Goal: Transaction & Acquisition: Book appointment/travel/reservation

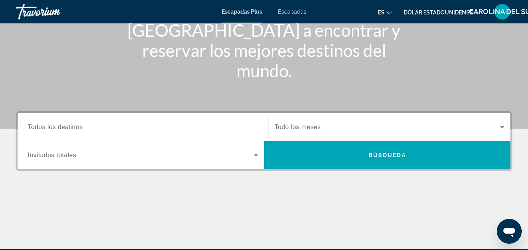
scroll to position [117, 0]
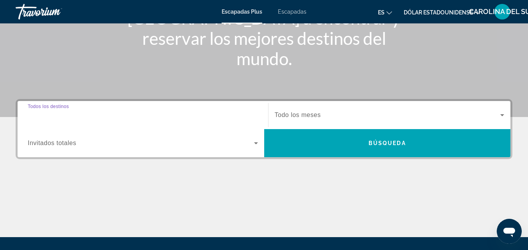
click at [142, 116] on input "Destination Todos los destinos" at bounding box center [143, 115] width 230 height 9
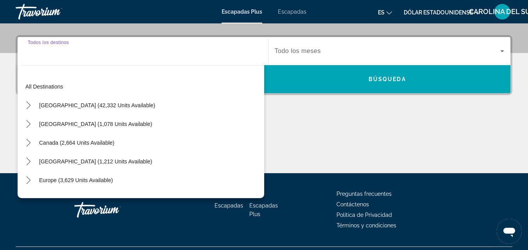
scroll to position [191, 0]
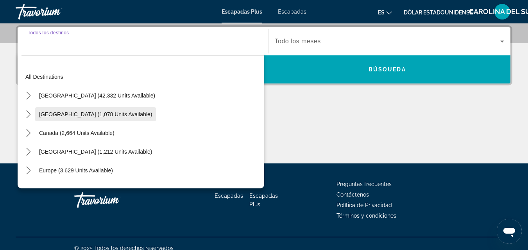
click at [67, 116] on span "[GEOGRAPHIC_DATA] (1,078 units available)" at bounding box center [95, 114] width 113 height 6
type input "**********"
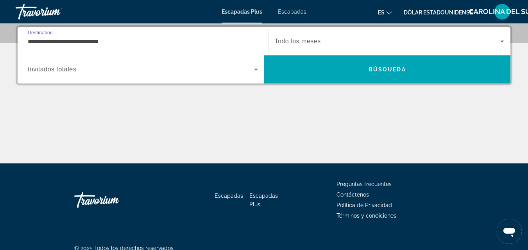
scroll to position [152, 0]
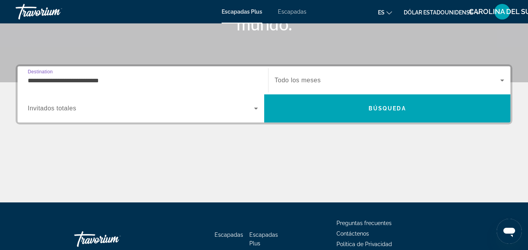
click at [323, 79] on span "Widget de búsqueda" at bounding box center [388, 80] width 226 height 9
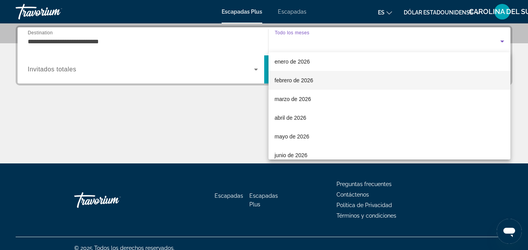
scroll to position [117, 0]
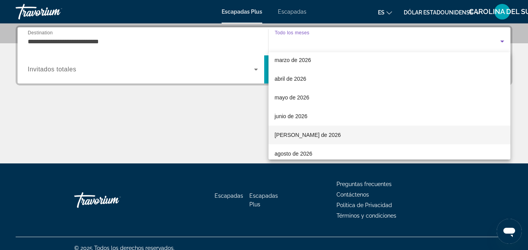
click at [321, 134] on mat-option "[PERSON_NAME] de 2026" at bounding box center [389, 135] width 242 height 19
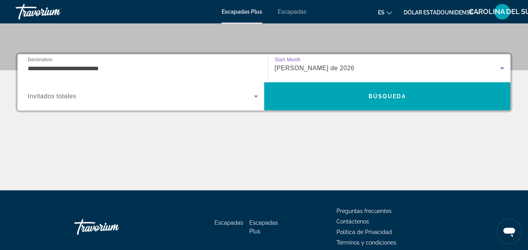
scroll to position [152, 0]
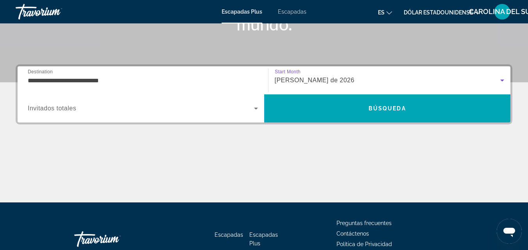
click at [130, 112] on span "Widget de búsqueda" at bounding box center [141, 108] width 226 height 9
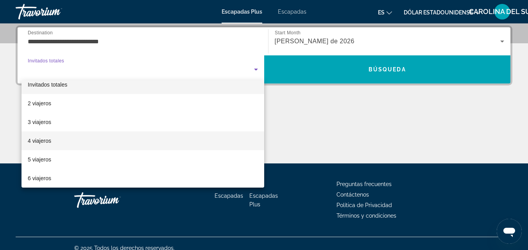
scroll to position [47, 0]
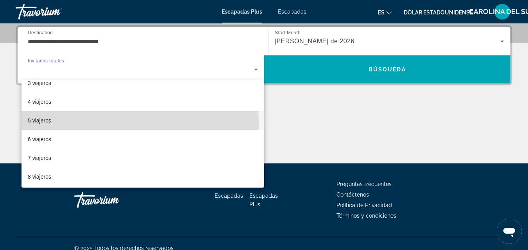
click at [84, 124] on mat-option "5 viajeros" at bounding box center [142, 120] width 243 height 19
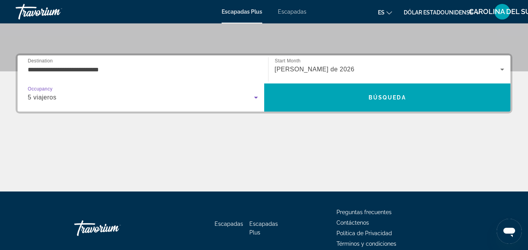
scroll to position [152, 0]
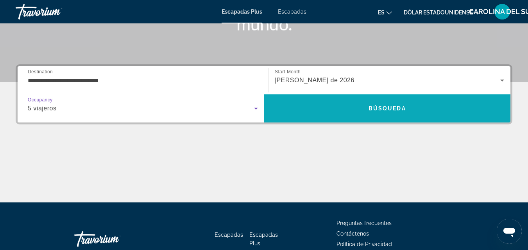
click at [364, 117] on span "Buscar" at bounding box center [387, 108] width 246 height 19
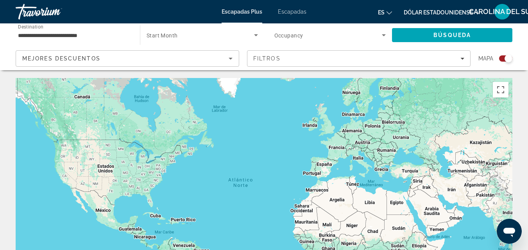
click at [291, 12] on font "Escapadas" at bounding box center [292, 12] width 29 height 6
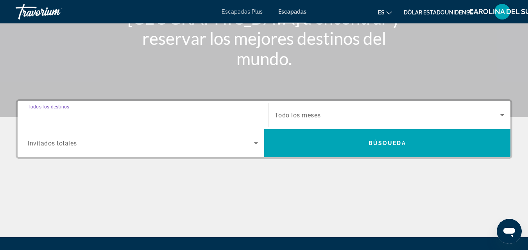
click at [195, 117] on input "Destination Todos los destinos" at bounding box center [143, 115] width 230 height 9
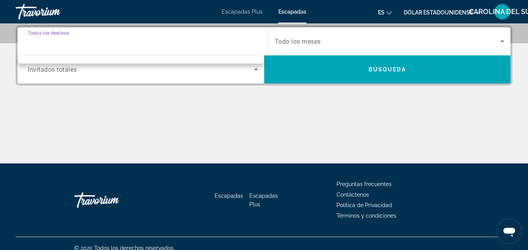
scroll to position [113, 0]
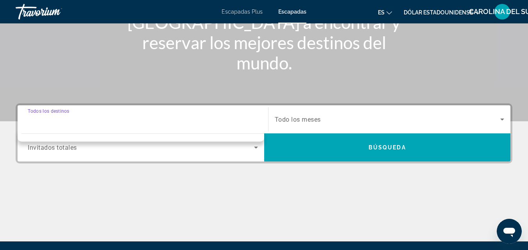
click at [139, 118] on input "Destination Todos los destinos" at bounding box center [143, 119] width 230 height 9
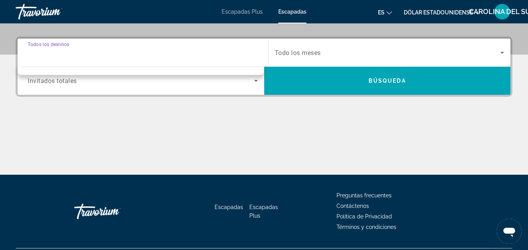
scroll to position [152, 0]
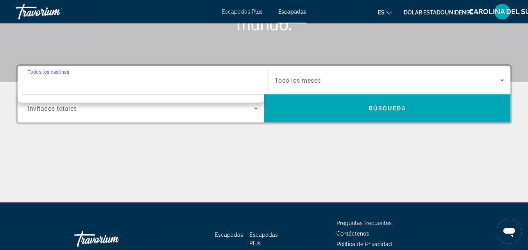
click at [256, 84] on input "Destination Todos los destinos" at bounding box center [143, 80] width 230 height 9
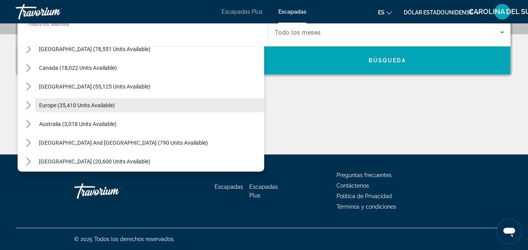
scroll to position [9, 0]
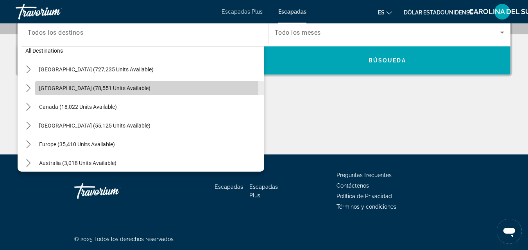
click at [93, 91] on span "[GEOGRAPHIC_DATA] (78,551 units available)" at bounding box center [94, 88] width 111 height 6
type input "**********"
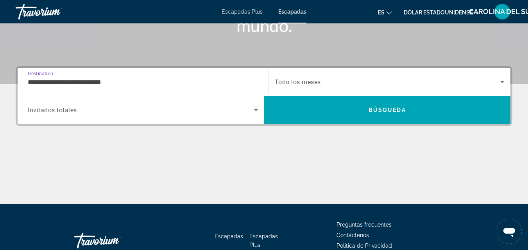
scroll to position [74, 0]
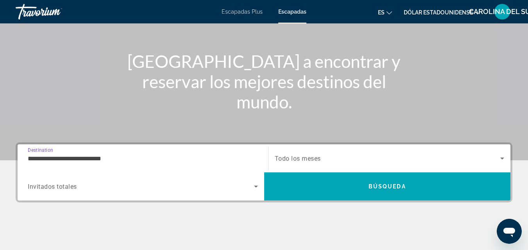
click at [338, 159] on span "Search widget" at bounding box center [388, 158] width 226 height 9
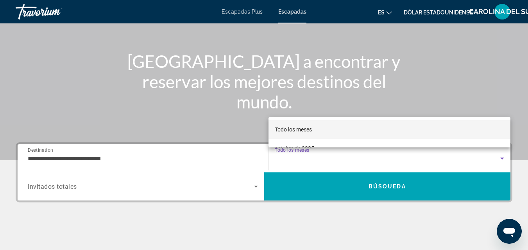
click at [496, 158] on div at bounding box center [264, 125] width 528 height 250
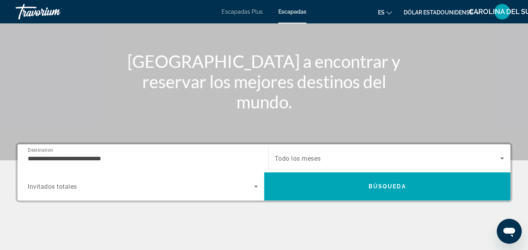
click at [496, 158] on span "Search widget" at bounding box center [388, 158] width 226 height 9
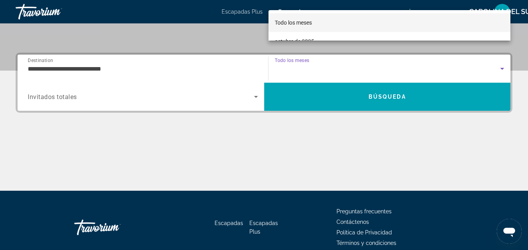
scroll to position [152, 0]
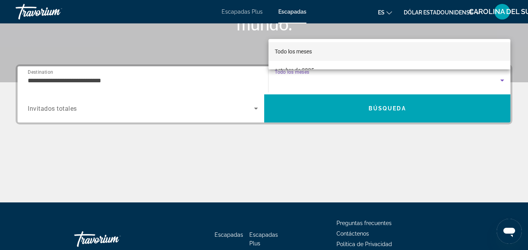
click at [503, 81] on div at bounding box center [264, 125] width 528 height 250
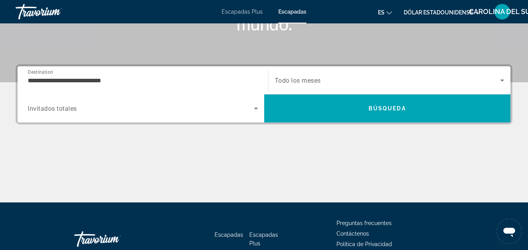
click at [503, 81] on icon "Search widget" at bounding box center [501, 80] width 9 height 9
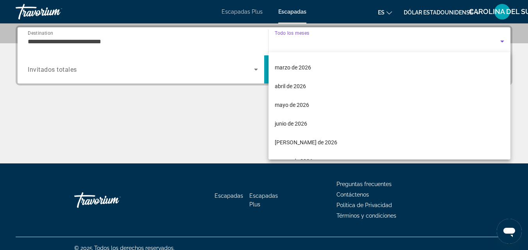
scroll to position [117, 0]
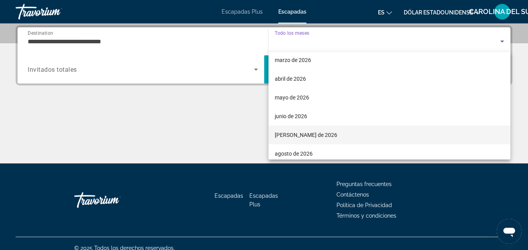
click at [347, 132] on mat-option "[PERSON_NAME] de 2026" at bounding box center [389, 135] width 242 height 19
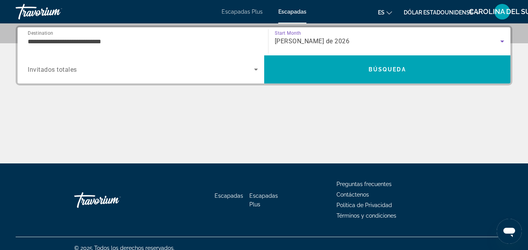
click at [139, 73] on span "Search widget" at bounding box center [141, 69] width 226 height 9
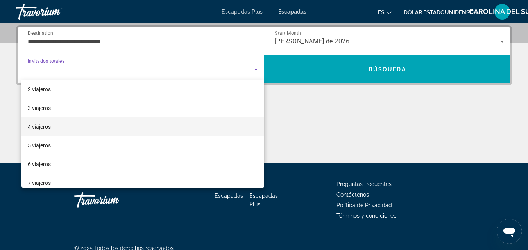
scroll to position [39, 0]
click at [53, 132] on mat-option "5 viajeros" at bounding box center [142, 129] width 243 height 19
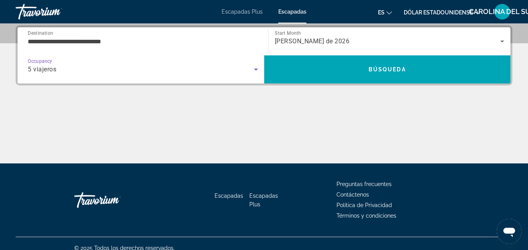
scroll to position [113, 0]
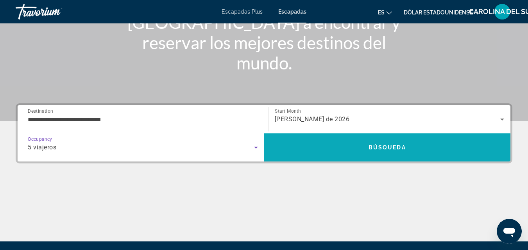
click at [313, 137] on span "Search" at bounding box center [387, 148] width 246 height 28
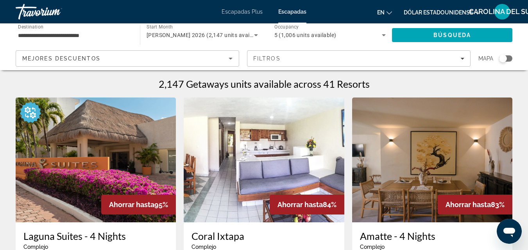
click at [291, 9] on font "Escapadas" at bounding box center [292, 12] width 28 height 6
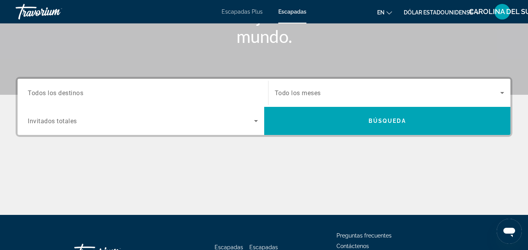
scroll to position [156, 0]
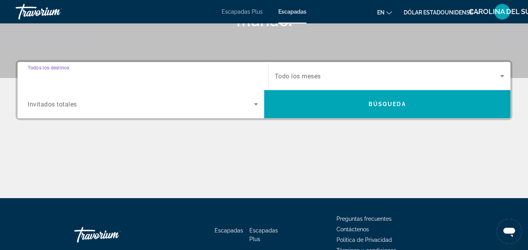
click at [110, 78] on input "Destination Todos los destinos" at bounding box center [143, 76] width 230 height 9
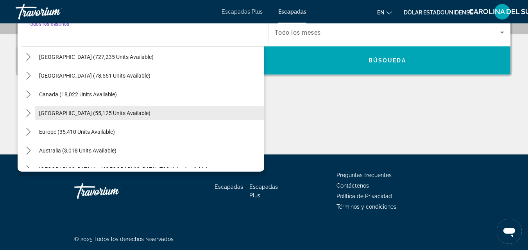
scroll to position [9, 0]
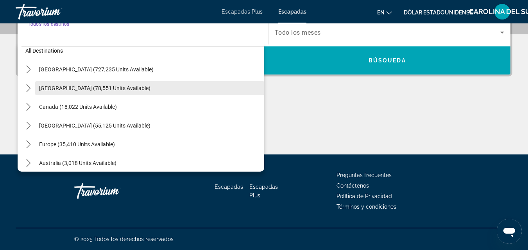
click at [100, 90] on span "[GEOGRAPHIC_DATA] (78,551 units available)" at bounding box center [94, 88] width 111 height 6
type input "**********"
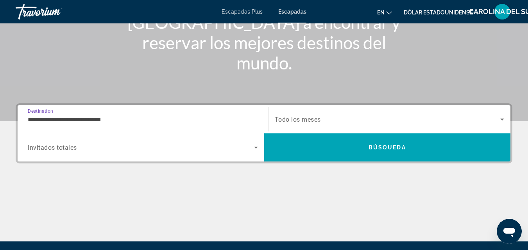
click at [399, 119] on span "Search widget" at bounding box center [388, 119] width 226 height 9
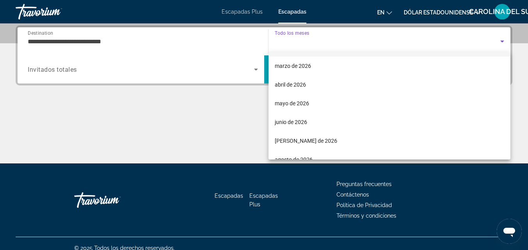
scroll to position [117, 0]
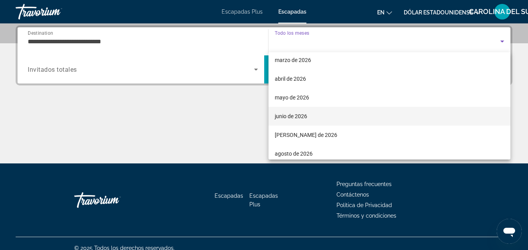
click at [299, 118] on font "junio de 2026" at bounding box center [291, 116] width 32 height 6
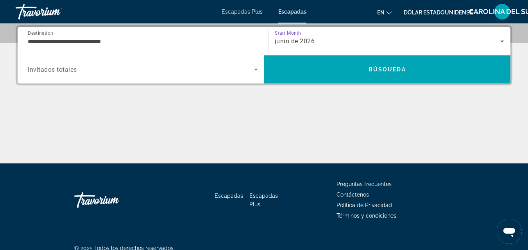
click at [348, 38] on div "junio de 2026" at bounding box center [388, 41] width 226 height 9
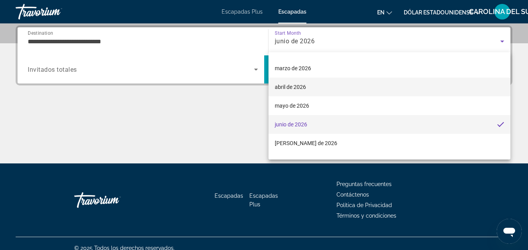
scroll to position [122, 0]
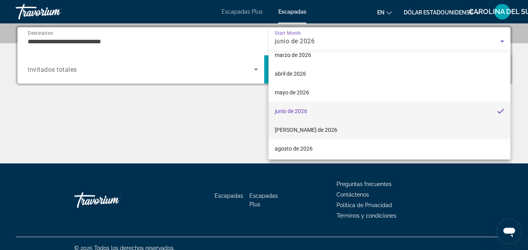
click at [309, 129] on mat-option "[PERSON_NAME] de 2026" at bounding box center [389, 130] width 242 height 19
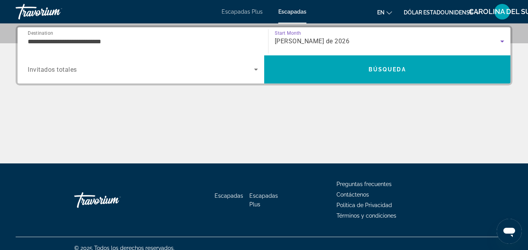
click at [210, 70] on span "Search widget" at bounding box center [141, 69] width 226 height 9
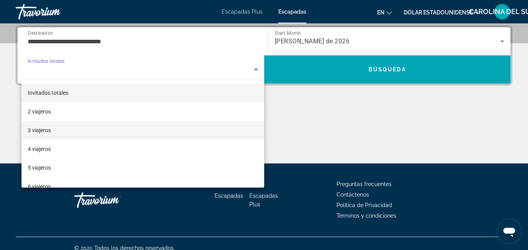
scroll to position [39, 0]
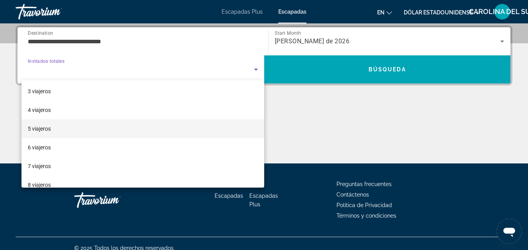
click at [74, 130] on mat-option "5 viajeros" at bounding box center [142, 129] width 243 height 19
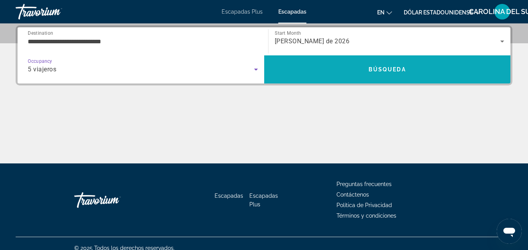
click at [339, 64] on span "Search" at bounding box center [387, 69] width 246 height 19
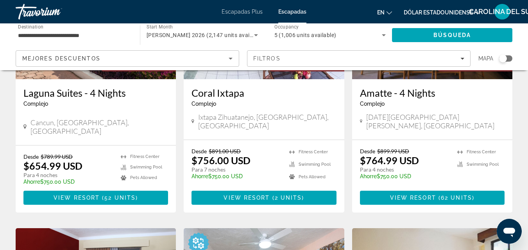
scroll to position [156, 0]
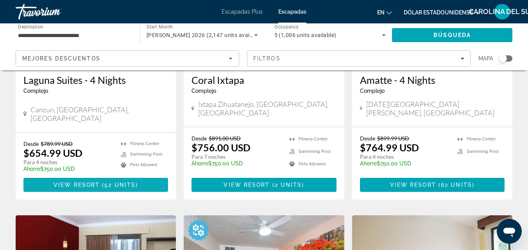
click at [88, 182] on span "View Resort" at bounding box center [77, 185] width 46 height 6
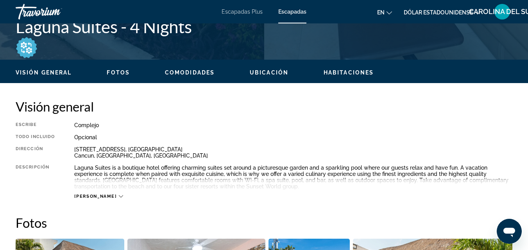
scroll to position [352, 0]
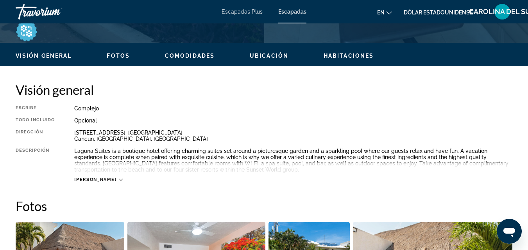
click at [87, 180] on span "Lee mas" at bounding box center [95, 179] width 42 height 5
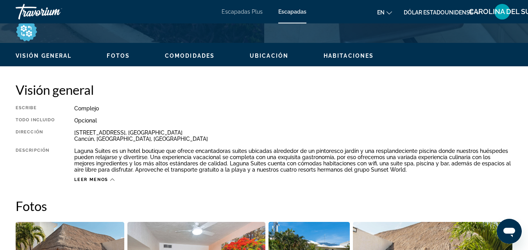
click at [430, 164] on font "Laguna Suites es un hotel boutique que ofrece encantadoras suites ubicadas alre…" at bounding box center [292, 160] width 436 height 25
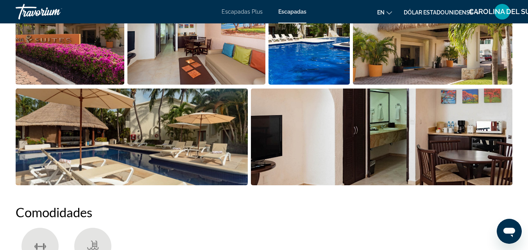
scroll to position [547, 0]
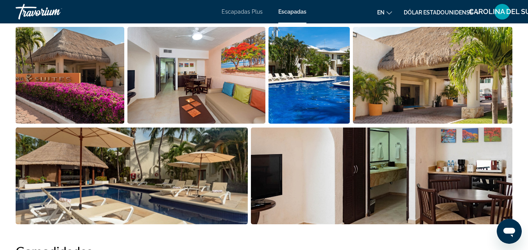
click at [86, 119] on img "Abrir el control deslizante de imágenes en pantalla completa" at bounding box center [70, 75] width 109 height 97
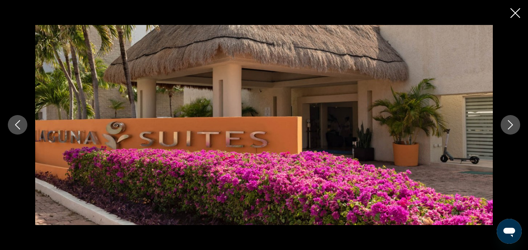
click at [514, 130] on icon "Next image" at bounding box center [509, 124] width 9 height 9
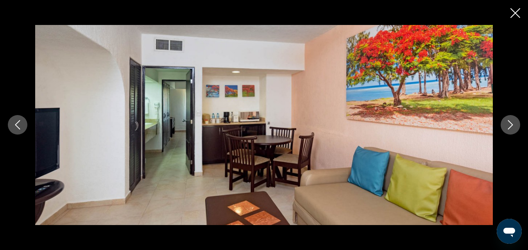
click at [507, 123] on icon "Next image" at bounding box center [509, 124] width 9 height 9
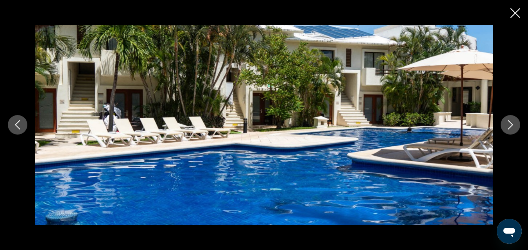
click at [507, 123] on icon "Next image" at bounding box center [509, 124] width 9 height 9
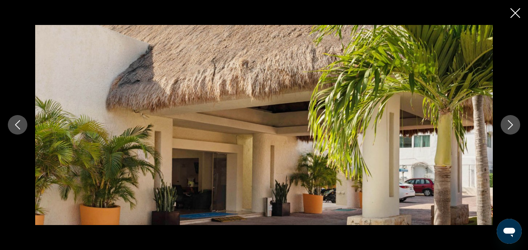
click at [507, 123] on icon "Next image" at bounding box center [509, 124] width 9 height 9
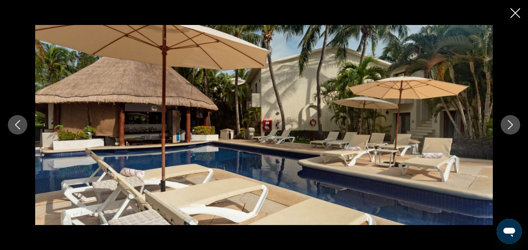
click at [507, 123] on icon "Next image" at bounding box center [509, 124] width 9 height 9
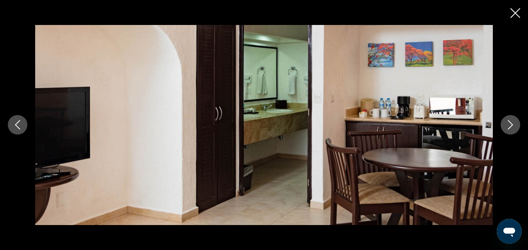
click at [503, 135] on div "prev next" at bounding box center [264, 125] width 528 height 200
click at [506, 119] on button "Next image" at bounding box center [510, 125] width 20 height 20
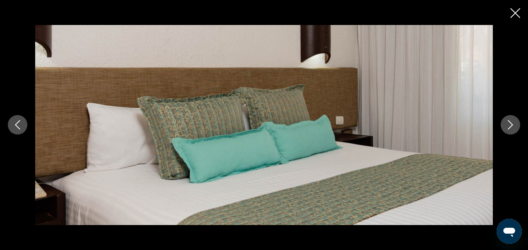
click at [506, 119] on button "Next image" at bounding box center [510, 125] width 20 height 20
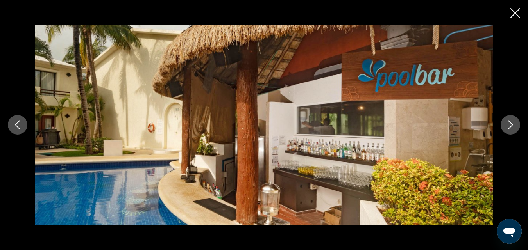
click at [507, 119] on button "Next image" at bounding box center [510, 125] width 20 height 20
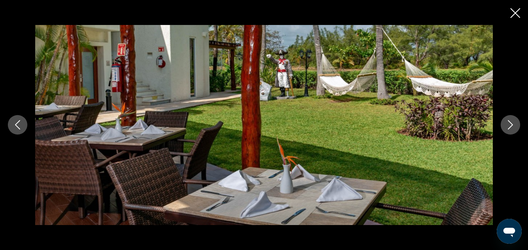
click at [514, 15] on icon "Close slideshow" at bounding box center [515, 13] width 10 height 10
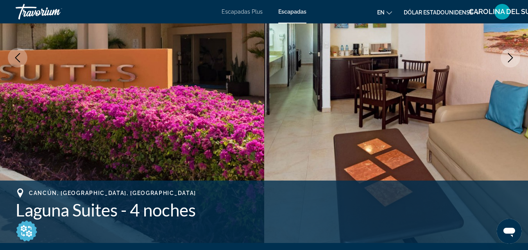
scroll to position [234, 0]
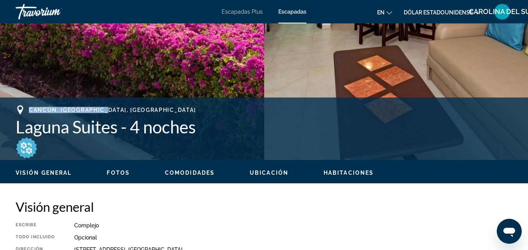
drag, startPoint x: 114, startPoint y: 112, endPoint x: 88, endPoint y: 105, distance: 27.7
click at [21, 112] on div "Cancún, QROO, México" at bounding box center [264, 109] width 496 height 9
copy font "Cancún, QROO, México"
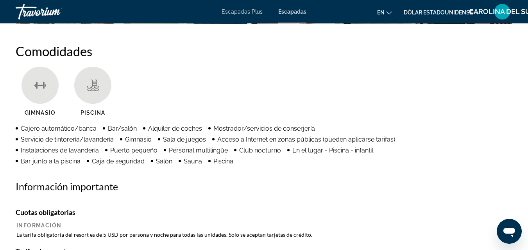
scroll to position [898, 0]
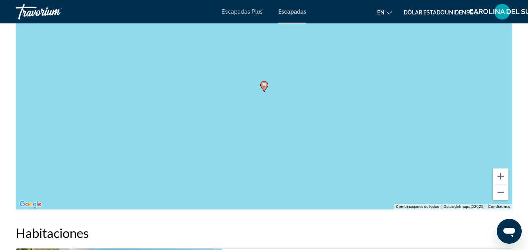
click at [348, 152] on div "Para activar la función de arrastrar con el teclado, presione Alt + Intro. Una …" at bounding box center [264, 92] width 496 height 234
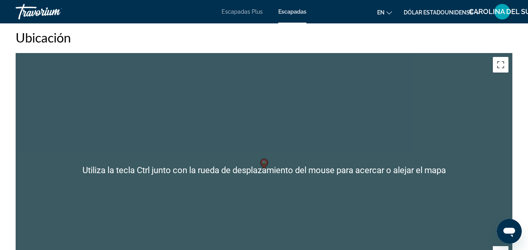
scroll to position [1055, 0]
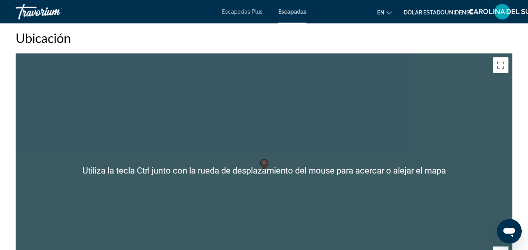
click at [348, 152] on div "Para activar la función de arrastrar con el teclado, presione Alt + Intro. Una …" at bounding box center [264, 171] width 496 height 234
click at [348, 153] on div "Para activar la función de arrastrar con el teclado, presione Alt + Intro. Una …" at bounding box center [264, 171] width 496 height 234
click at [493, 74] on div "Para activar la función de arrastrar con el teclado, presione Alt + Intro. Una …" at bounding box center [264, 171] width 496 height 234
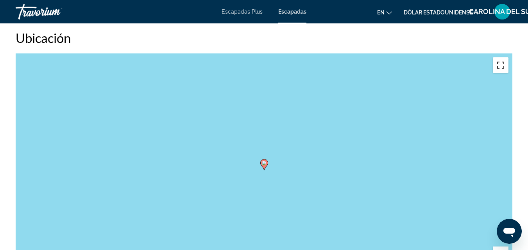
click at [501, 72] on button "Activar o desactivar la vista de pantalla completa" at bounding box center [501, 65] width 16 height 16
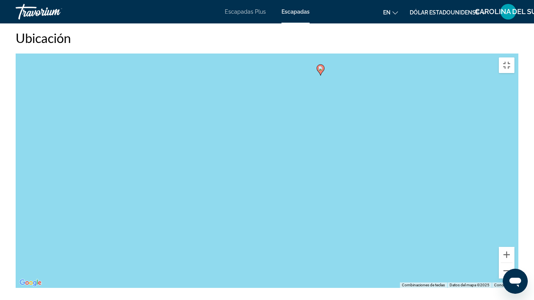
drag, startPoint x: 364, startPoint y: 116, endPoint x: 342, endPoint y: 207, distance: 93.3
click at [342, 225] on div "Para activar la función de arrastrar con el teclado, presione Alt + Intro. Una …" at bounding box center [267, 171] width 502 height 234
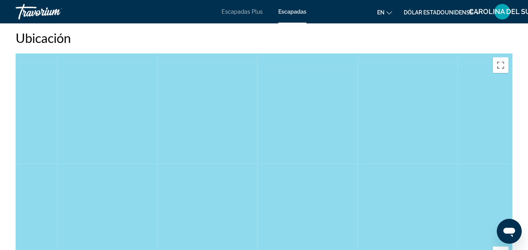
drag, startPoint x: 385, startPoint y: 116, endPoint x: 405, endPoint y: 148, distance: 38.0
click at [405, 148] on div "Contenido principal" at bounding box center [264, 171] width 496 height 234
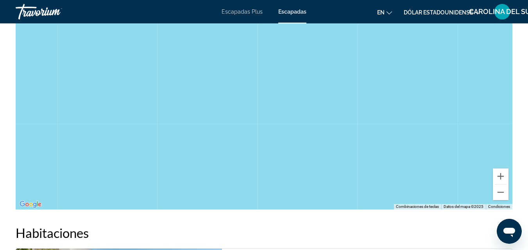
drag, startPoint x: 375, startPoint y: 103, endPoint x: 379, endPoint y: 137, distance: 34.2
click at [375, 140] on div "Contenido principal" at bounding box center [264, 92] width 496 height 234
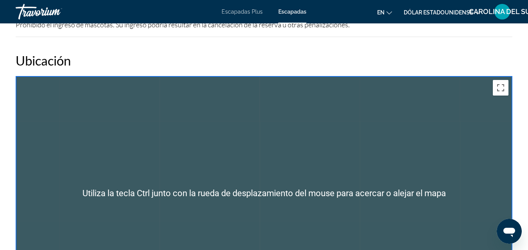
scroll to position [976, 0]
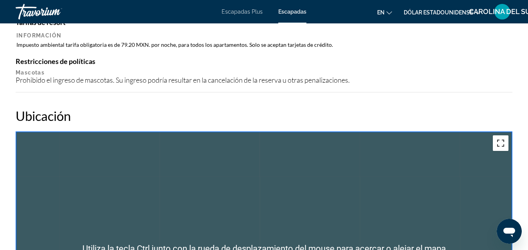
click at [500, 140] on button "Activar o desactivar la vista de pantalla completa" at bounding box center [501, 144] width 16 height 16
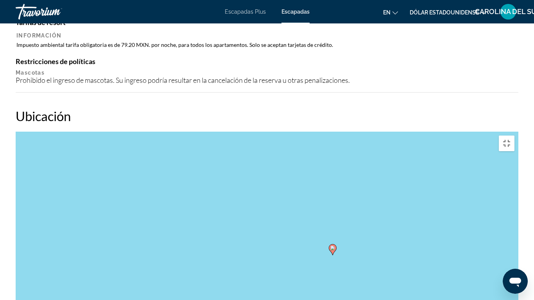
drag, startPoint x: 387, startPoint y: 76, endPoint x: 374, endPoint y: 182, distance: 106.2
click at [374, 184] on div "Para activar la función de arrastrar con el teclado, presiona Alt + Intro. Una …" at bounding box center [267, 249] width 502 height 234
drag, startPoint x: 342, startPoint y: 151, endPoint x: 331, endPoint y: 177, distance: 28.7
click at [343, 148] on div "Para activar la función de arrastrar con el teclado, presiona Alt + Intro. Una …" at bounding box center [267, 249] width 502 height 234
click at [309, 187] on div "Para activar la función de arrastrar con el teclado, presiona Alt + Intro. Una …" at bounding box center [267, 249] width 502 height 234
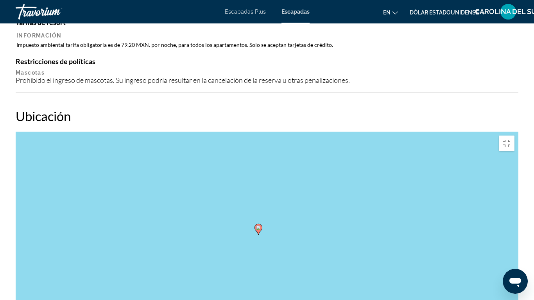
drag, startPoint x: 290, startPoint y: 143, endPoint x: 317, endPoint y: 169, distance: 37.6
click at [317, 169] on div "Para activar la función de arrastrar con el teclado, presiona Alt + Intro. Una …" at bounding box center [267, 249] width 502 height 234
click at [514, 136] on button "Activar o desactivar la vista de pantalla completa" at bounding box center [506, 144] width 16 height 16
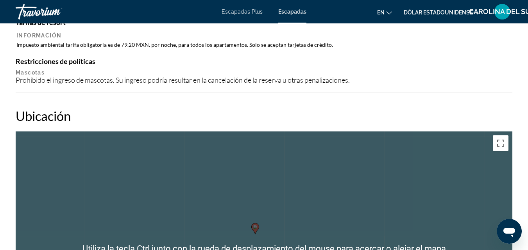
click at [468, 113] on h2 "Ubicación" at bounding box center [264, 116] width 496 height 16
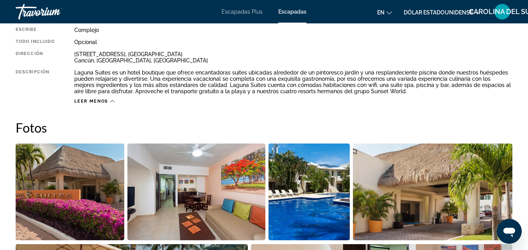
scroll to position [430, 0]
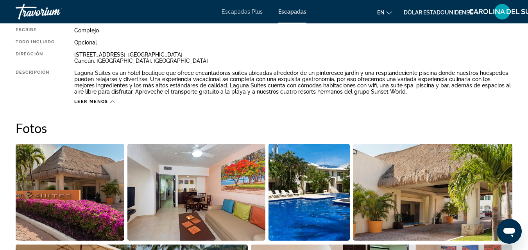
click at [98, 182] on img "Abrir el control deslizante de imágenes en pantalla completa" at bounding box center [70, 192] width 109 height 97
